Goal: Task Accomplishment & Management: Manage account settings

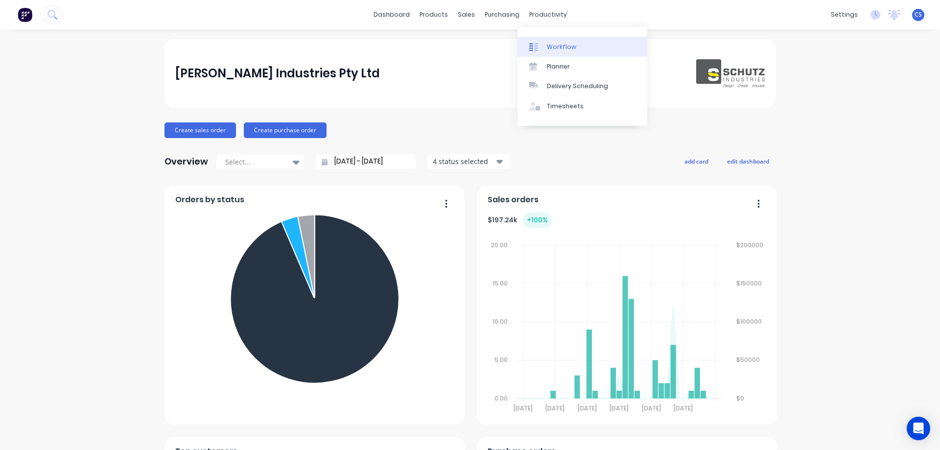
click at [564, 48] on div "Workflow" at bounding box center [561, 47] width 29 height 9
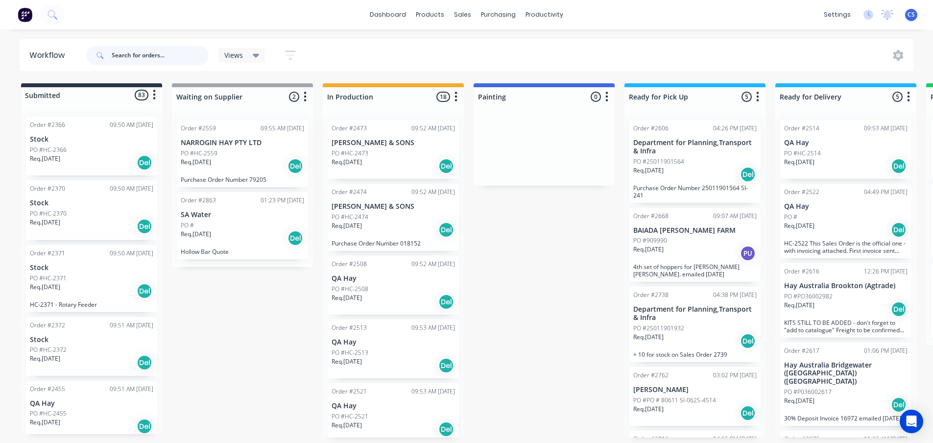
click at [134, 57] on input "text" at bounding box center [160, 56] width 97 height 20
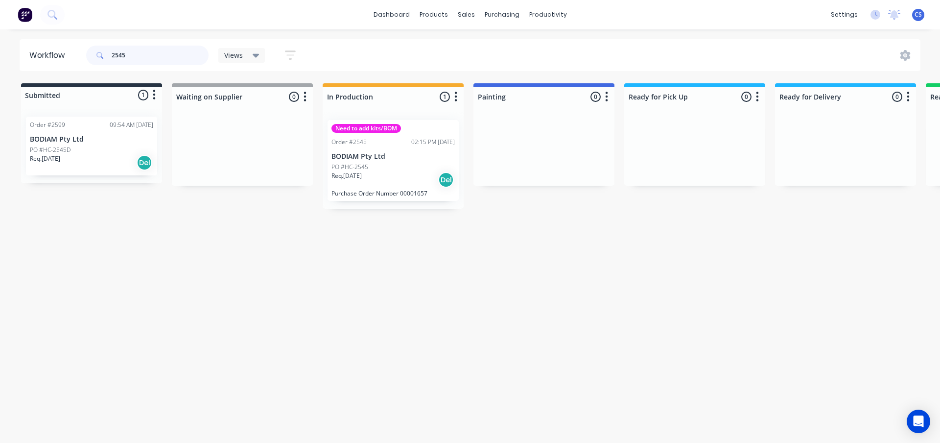
type input "2545"
click at [399, 175] on div "Req. [DATE] Del" at bounding box center [393, 179] width 123 height 17
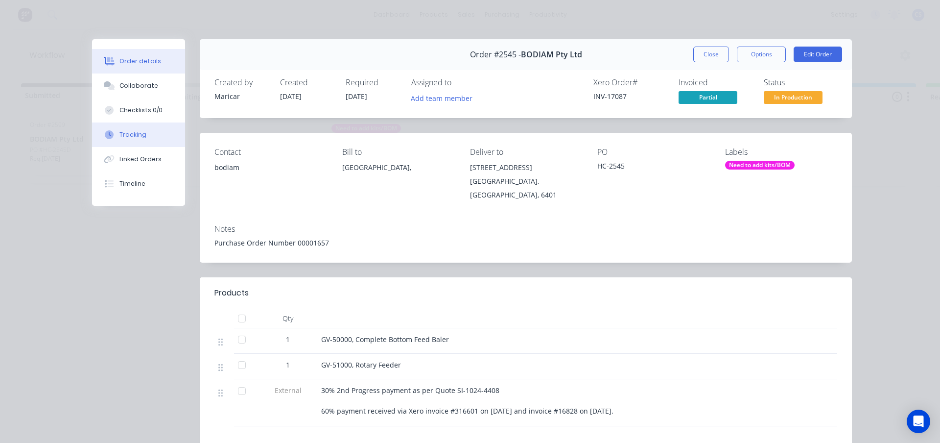
click at [132, 137] on div "Tracking" at bounding box center [132, 134] width 27 height 9
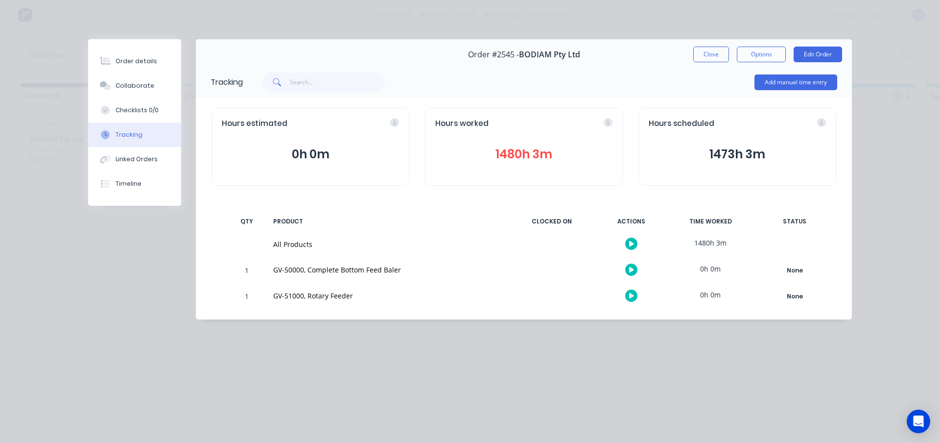
click at [785, 148] on button "1473h 3m" at bounding box center [737, 154] width 177 height 19
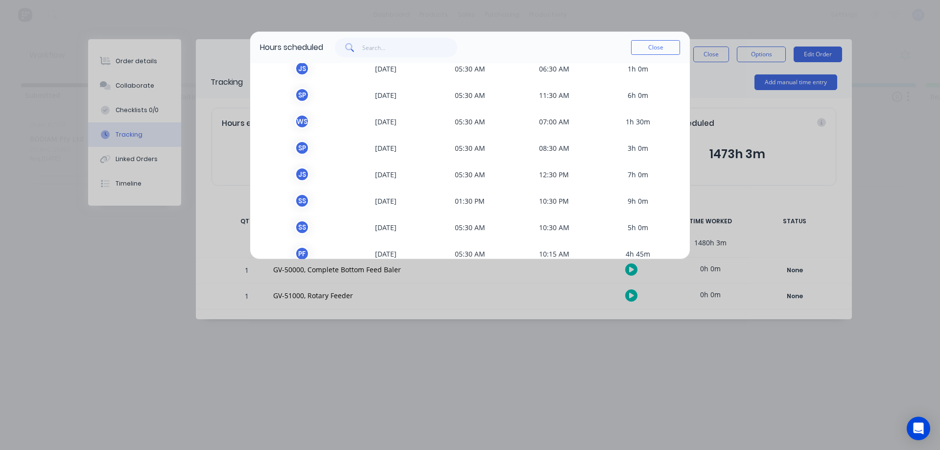
scroll to position [294, 0]
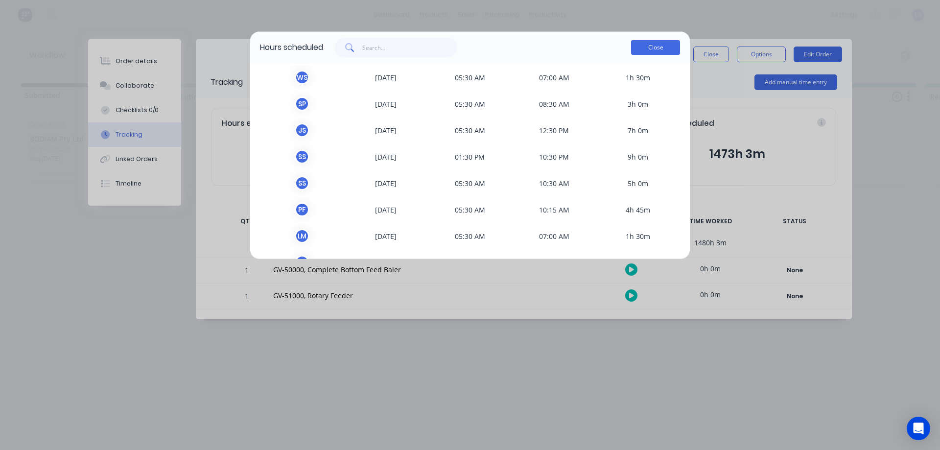
click at [641, 52] on button "Close" at bounding box center [655, 47] width 49 height 15
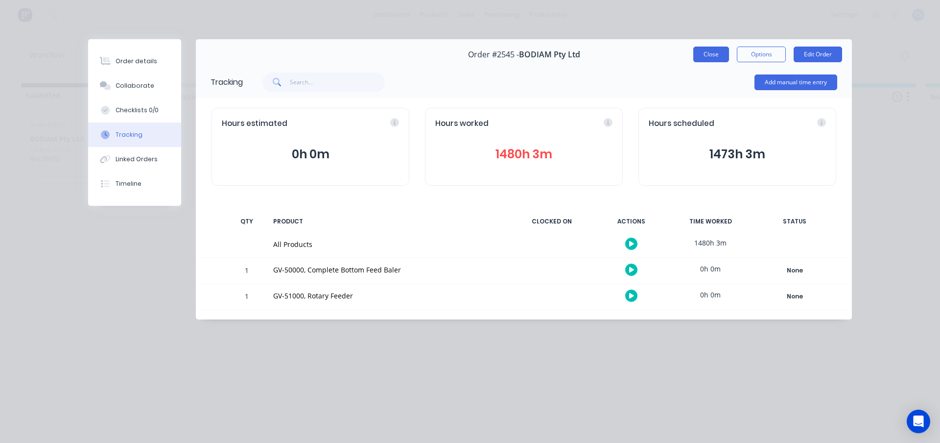
click at [714, 56] on button "Close" at bounding box center [711, 55] width 36 height 16
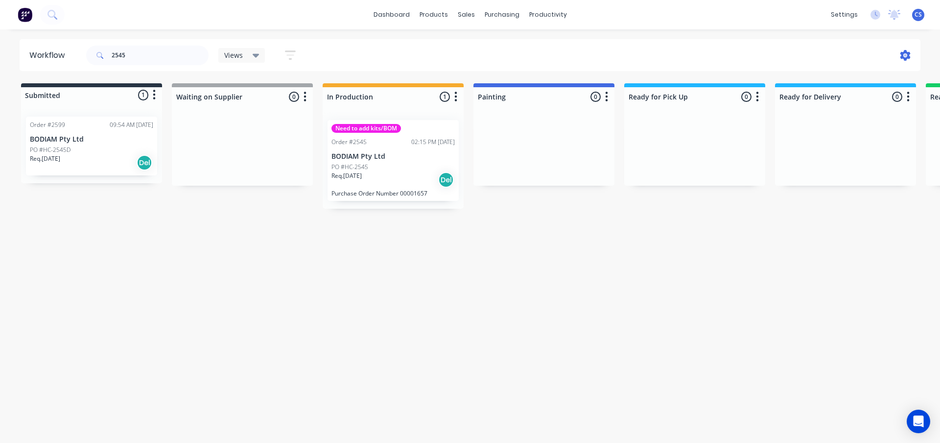
click at [906, 57] on icon at bounding box center [905, 55] width 11 height 11
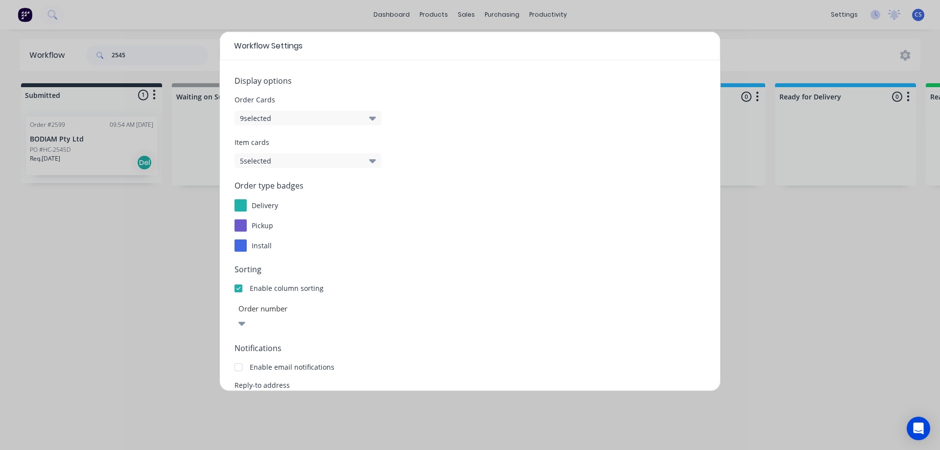
click at [797, 308] on div "Workflow Settings Display options Order Cards 9 selected Item cards 5 selected …" at bounding box center [470, 225] width 940 height 450
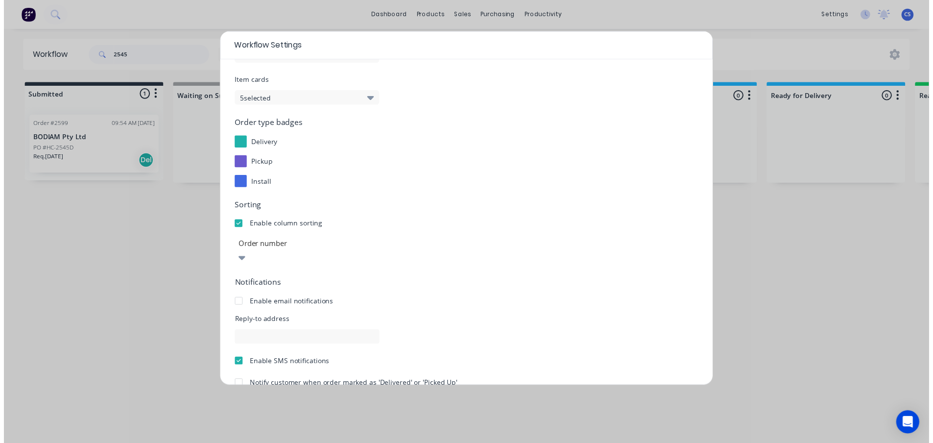
scroll to position [102, 0]
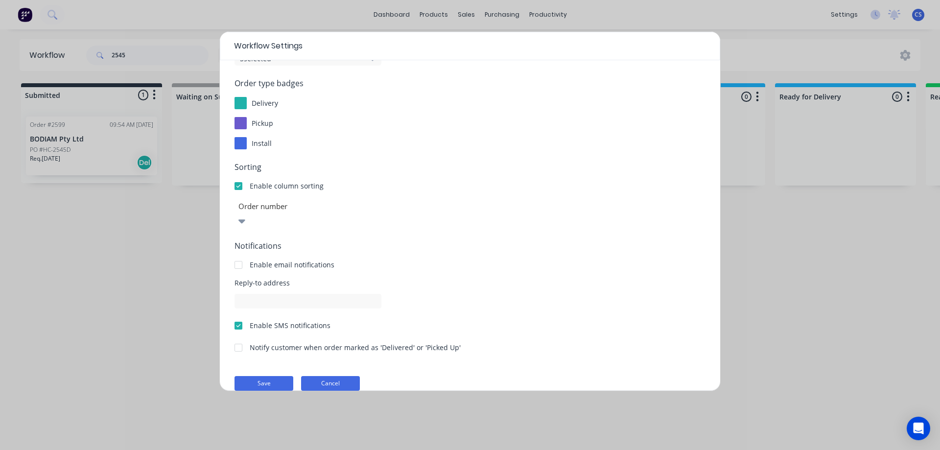
click at [323, 376] on button "Cancel" at bounding box center [330, 383] width 59 height 15
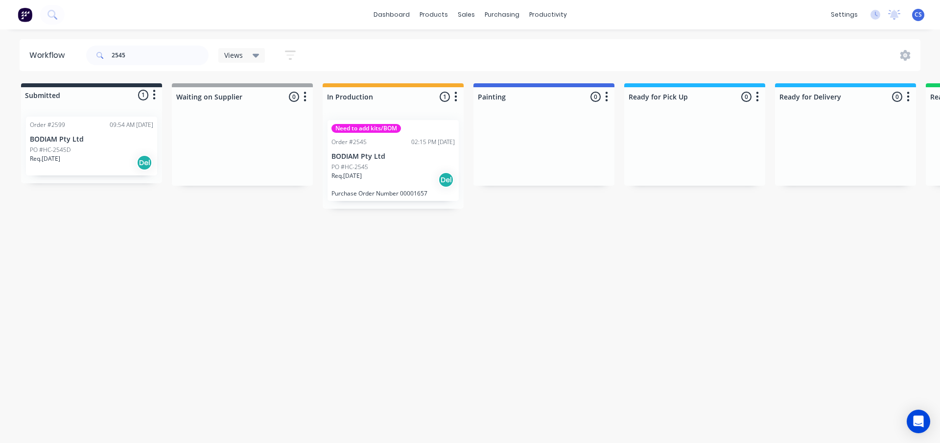
click at [141, 249] on div "Workflow 2545 Views Save new view None (Default) edit Show/Hide statuses Show l…" at bounding box center [470, 231] width 940 height 384
drag, startPoint x: 147, startPoint y: 55, endPoint x: 82, endPoint y: 53, distance: 65.7
click at [82, 53] on header "Workflow 2545 Views Save new view None (Default) edit Show/Hide statuses Show l…" at bounding box center [471, 55] width 902 height 32
click at [339, 284] on div "Workflow Views Save new view None (Default) edit Show/Hide statuses Show line i…" at bounding box center [470, 231] width 940 height 384
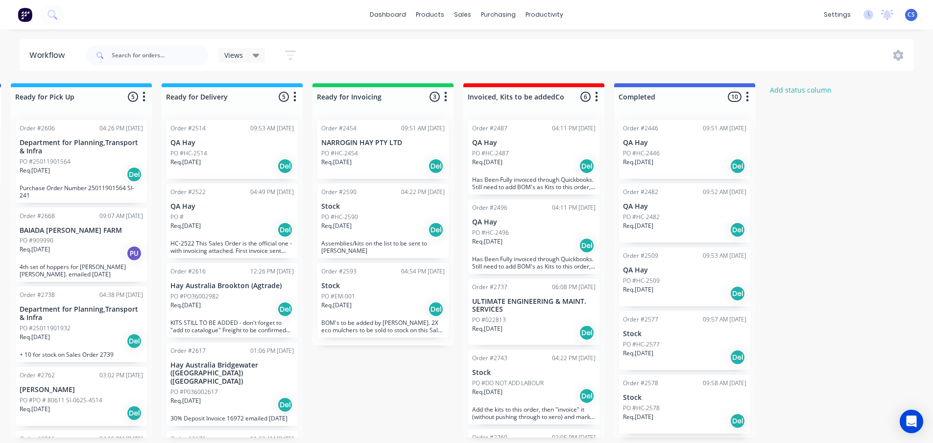
scroll to position [0, 700]
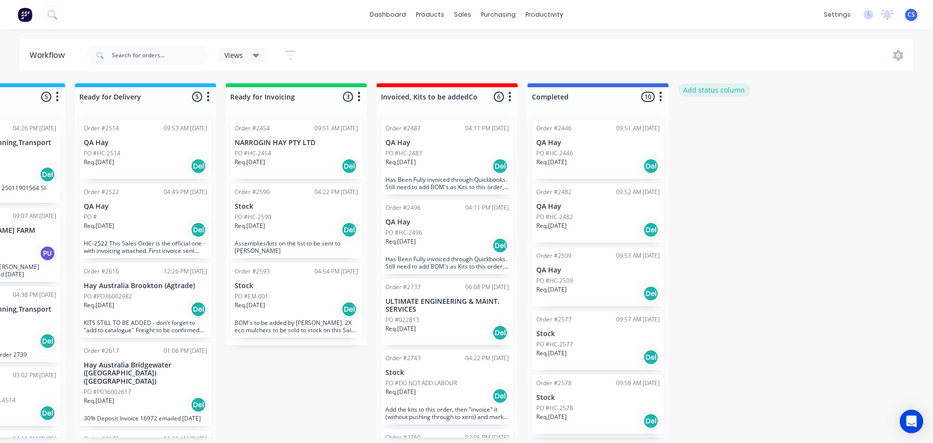
click at [718, 92] on button "Add status column" at bounding box center [714, 89] width 72 height 13
type input "o"
type input "On Going - Stock Items"
click at [710, 119] on button "Add" at bounding box center [711, 120] width 54 height 16
click at [745, 86] on div "On Going - Stock Items 0 Status colour #4169E1 hex #4169E1 Save Cancel Notifica…" at bounding box center [748, 94] width 141 height 23
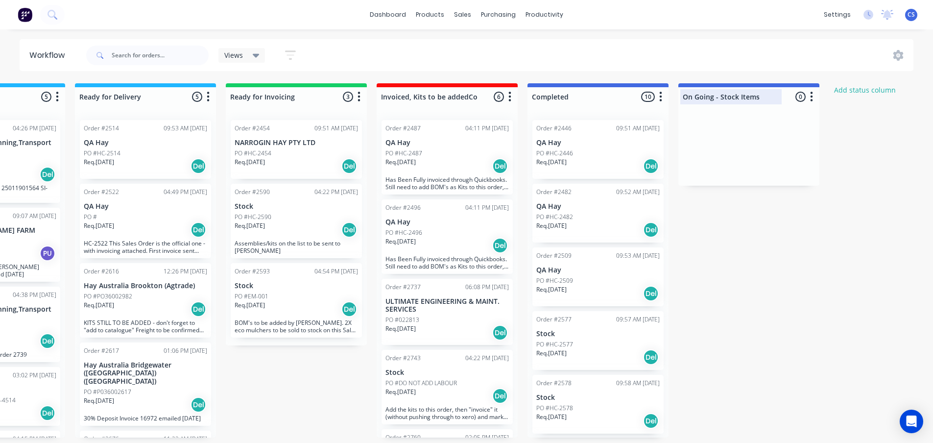
click at [741, 92] on div at bounding box center [748, 96] width 141 height 19
click at [811, 97] on icon "button" at bounding box center [811, 97] width 3 height 12
click at [769, 114] on span "Status colour" at bounding box center [750, 118] width 43 height 10
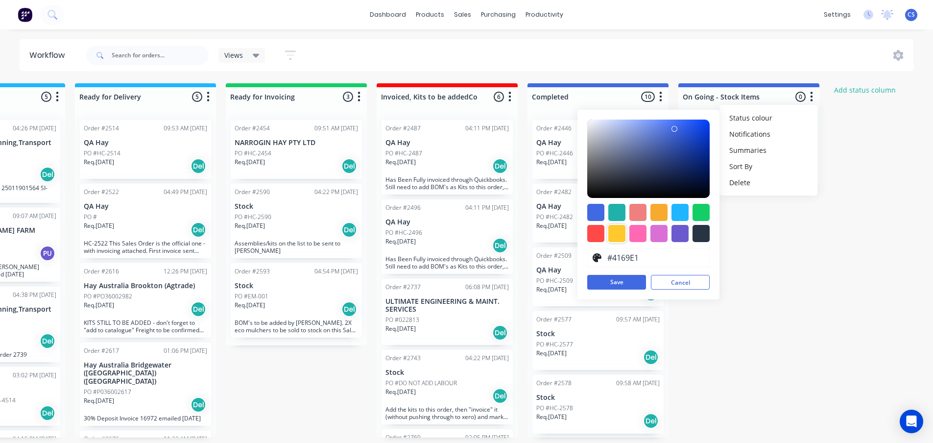
click at [615, 238] on div at bounding box center [616, 233] width 17 height 17
type input "#FFC82C"
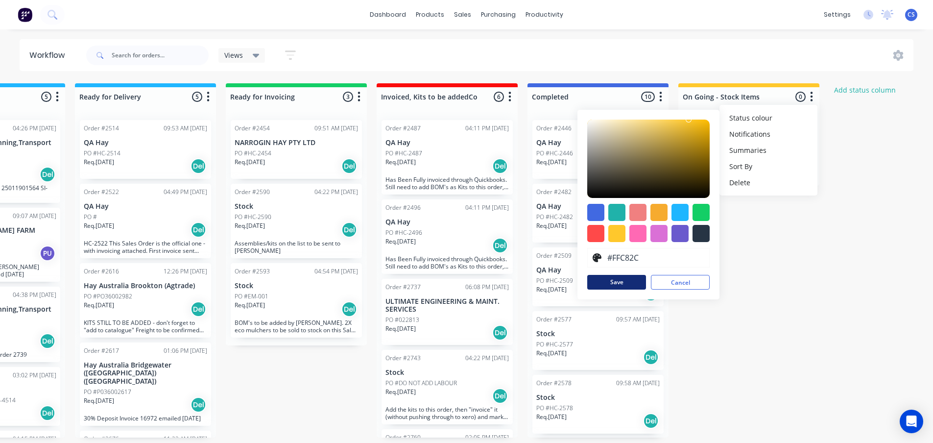
click at [608, 282] on button "Save" at bounding box center [616, 282] width 59 height 15
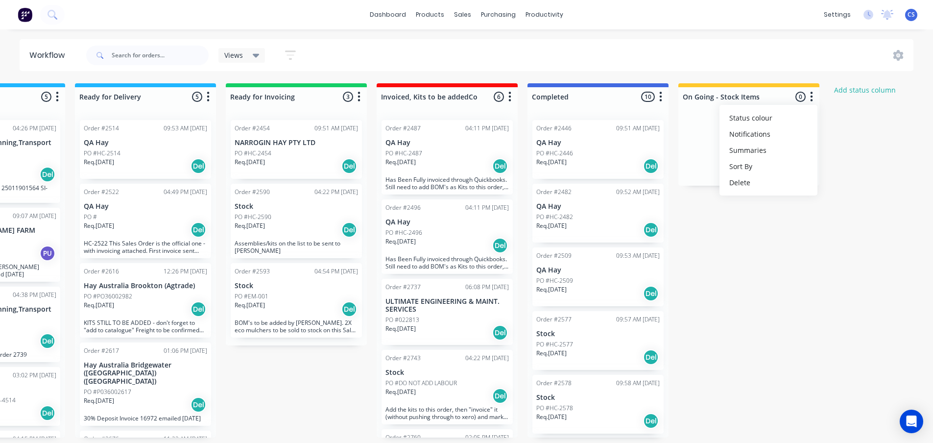
click at [836, 265] on div "Submitted 83 Status colour #273444 hex #273444 Save Cancel Summaries Total orde…" at bounding box center [179, 260] width 1775 height 354
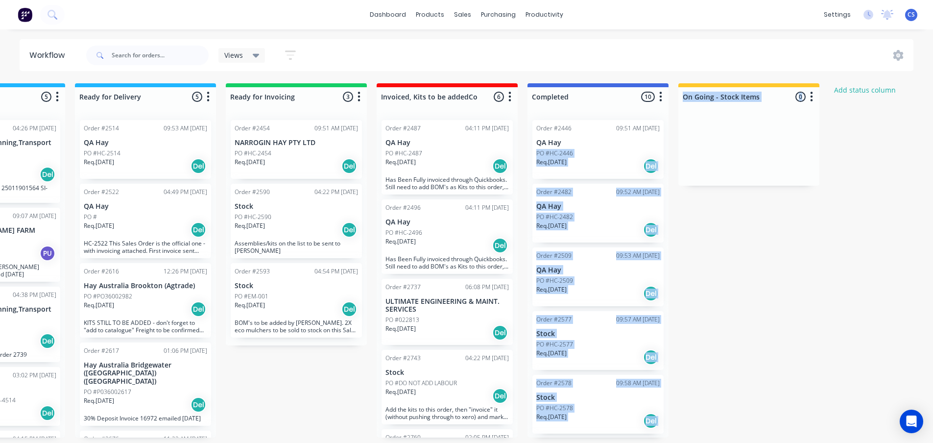
drag, startPoint x: 789, startPoint y: 113, endPoint x: 634, endPoint y: 138, distance: 157.7
click at [634, 138] on div "Submitted 83 Status colour #273444 hex #273444 Save Cancel Summaries Total orde…" at bounding box center [179, 260] width 1775 height 354
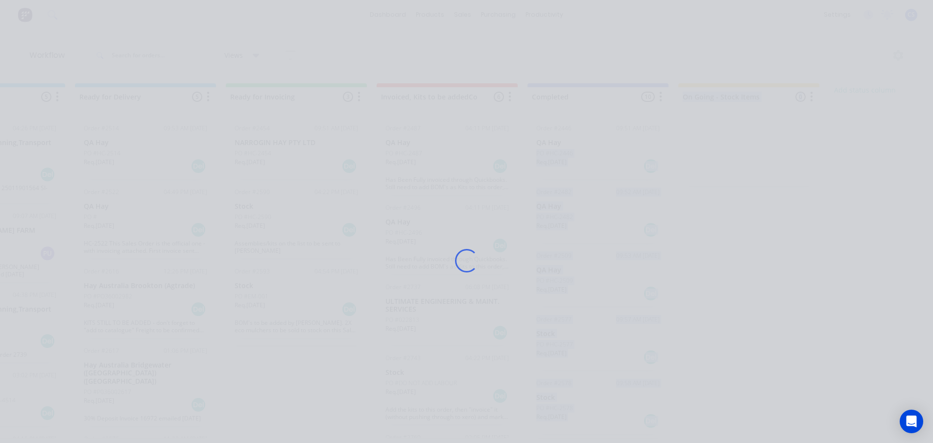
click at [878, 218] on div "Loading..." at bounding box center [466, 221] width 933 height 443
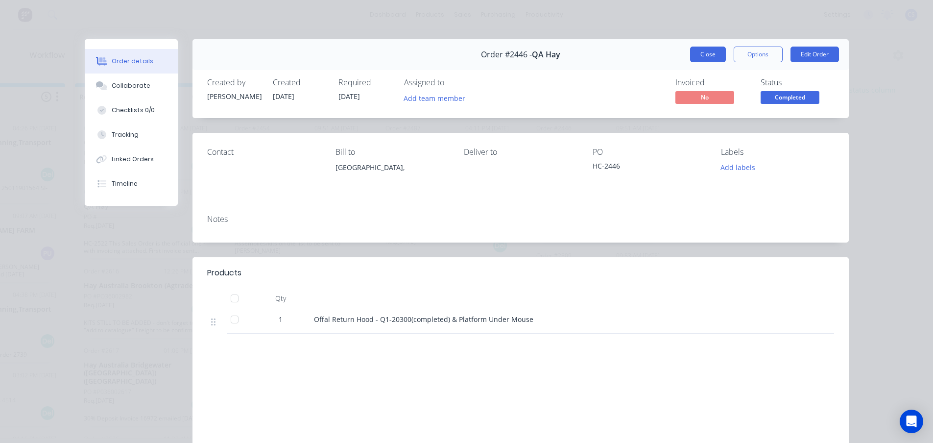
click at [698, 52] on button "Close" at bounding box center [708, 55] width 36 height 16
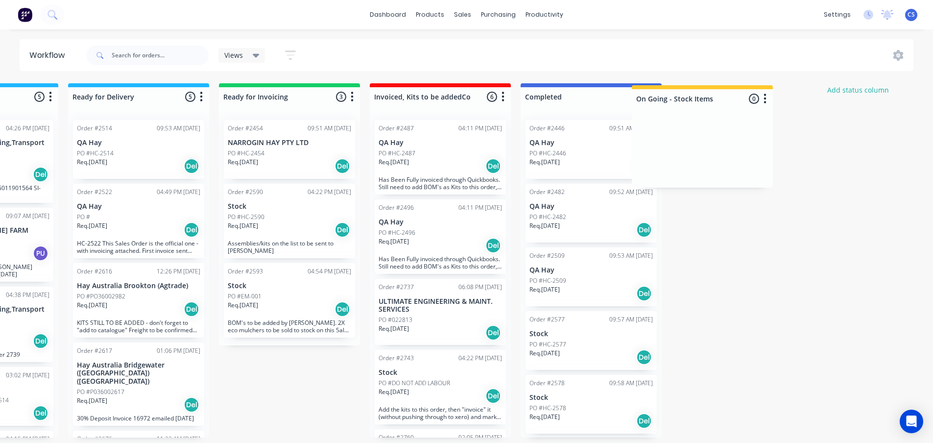
scroll to position [0, 709]
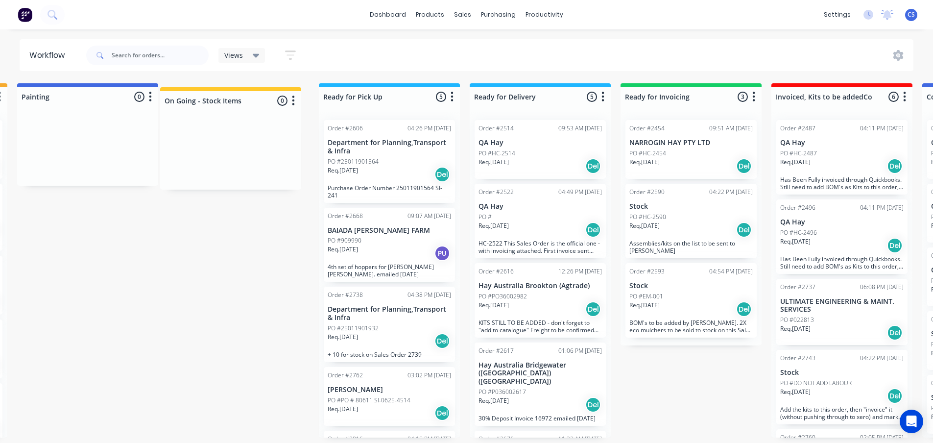
drag, startPoint x: 756, startPoint y: 96, endPoint x: 235, endPoint y: 97, distance: 521.1
click at [235, 97] on div "Submitted 83 Status colour #273444 hex #273444 Save Cancel Summaries Total orde…" at bounding box center [423, 260] width 1775 height 354
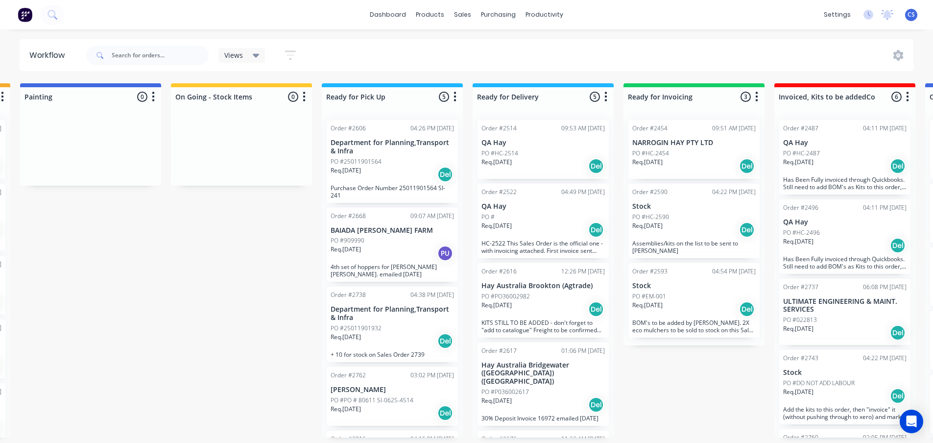
click at [232, 227] on div "Submitted 83 Status colour #273444 hex #273444 Save Cancel Summaries Total orde…" at bounding box center [426, 260] width 1775 height 354
